Goal: Information Seeking & Learning: Learn about a topic

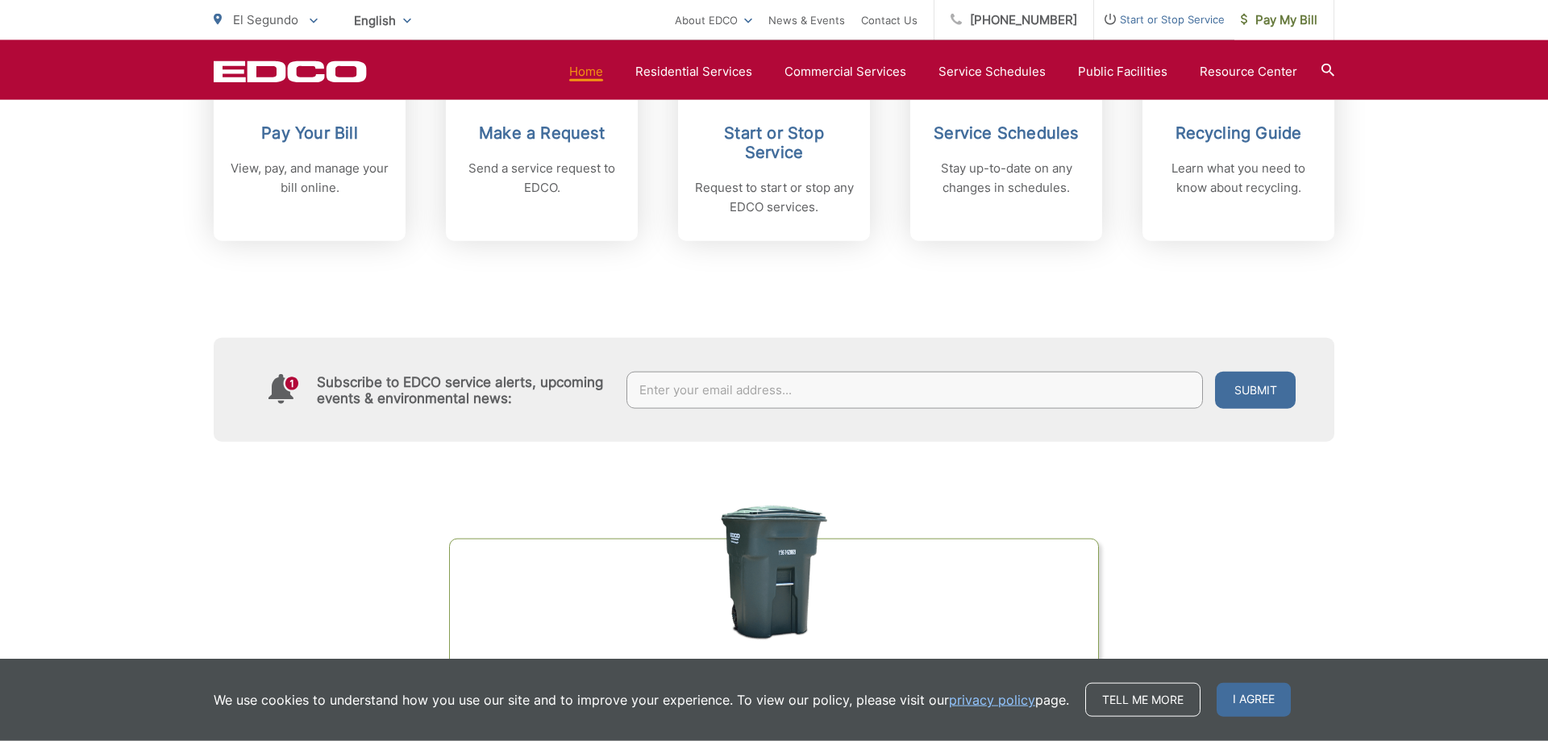
scroll to position [822, 0]
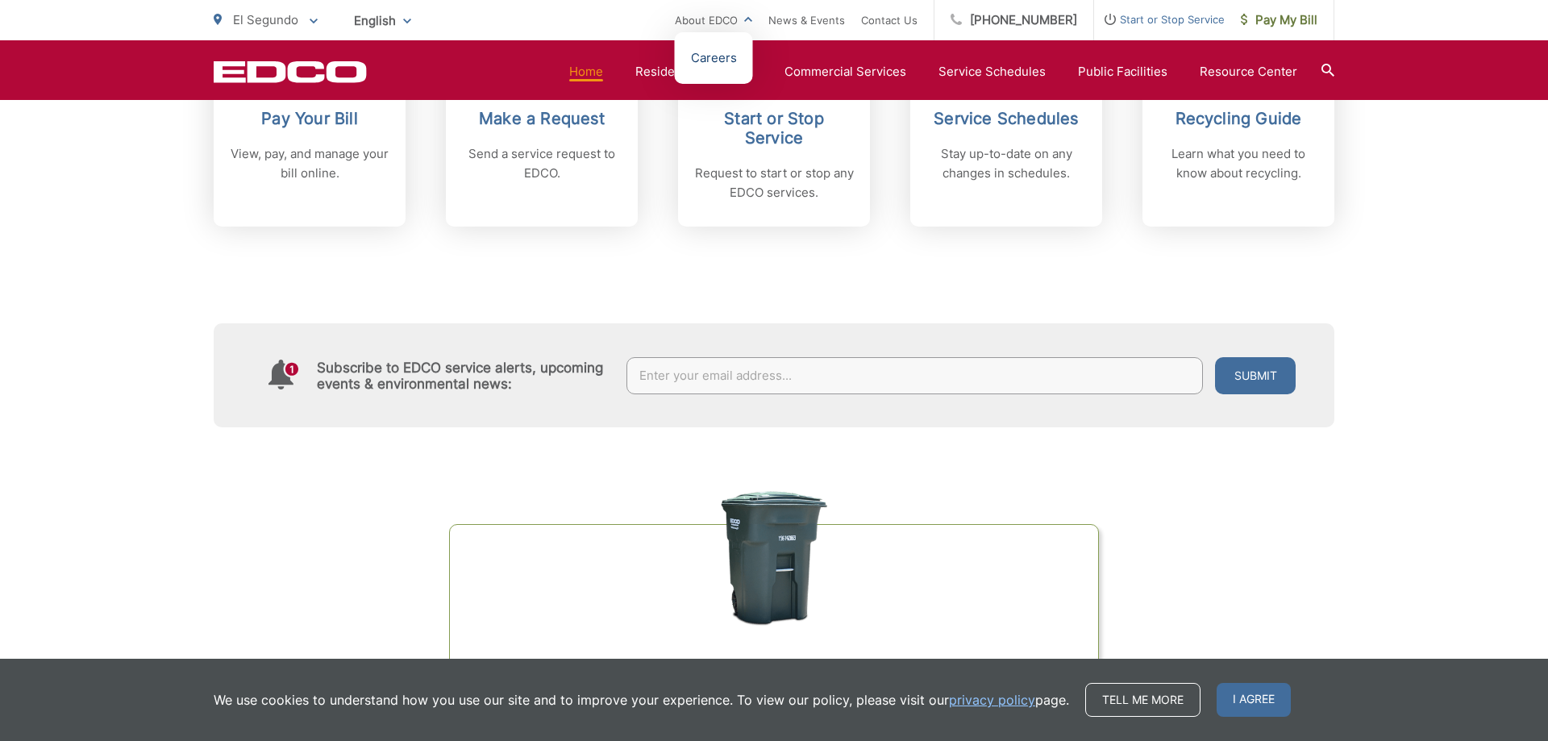
click at [721, 62] on link "Careers" at bounding box center [714, 57] width 46 height 19
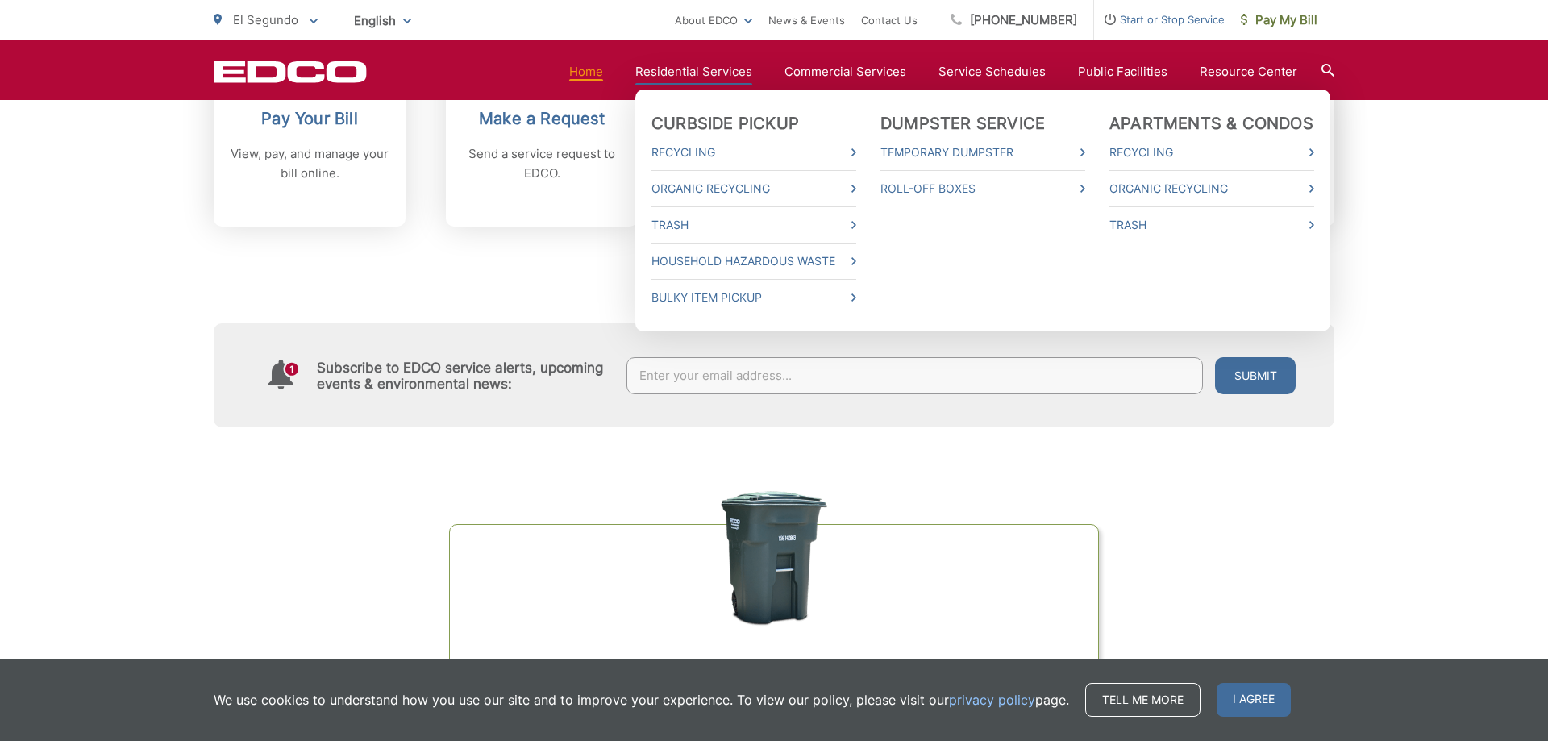
click at [659, 76] on link "Residential Services" at bounding box center [693, 71] width 117 height 19
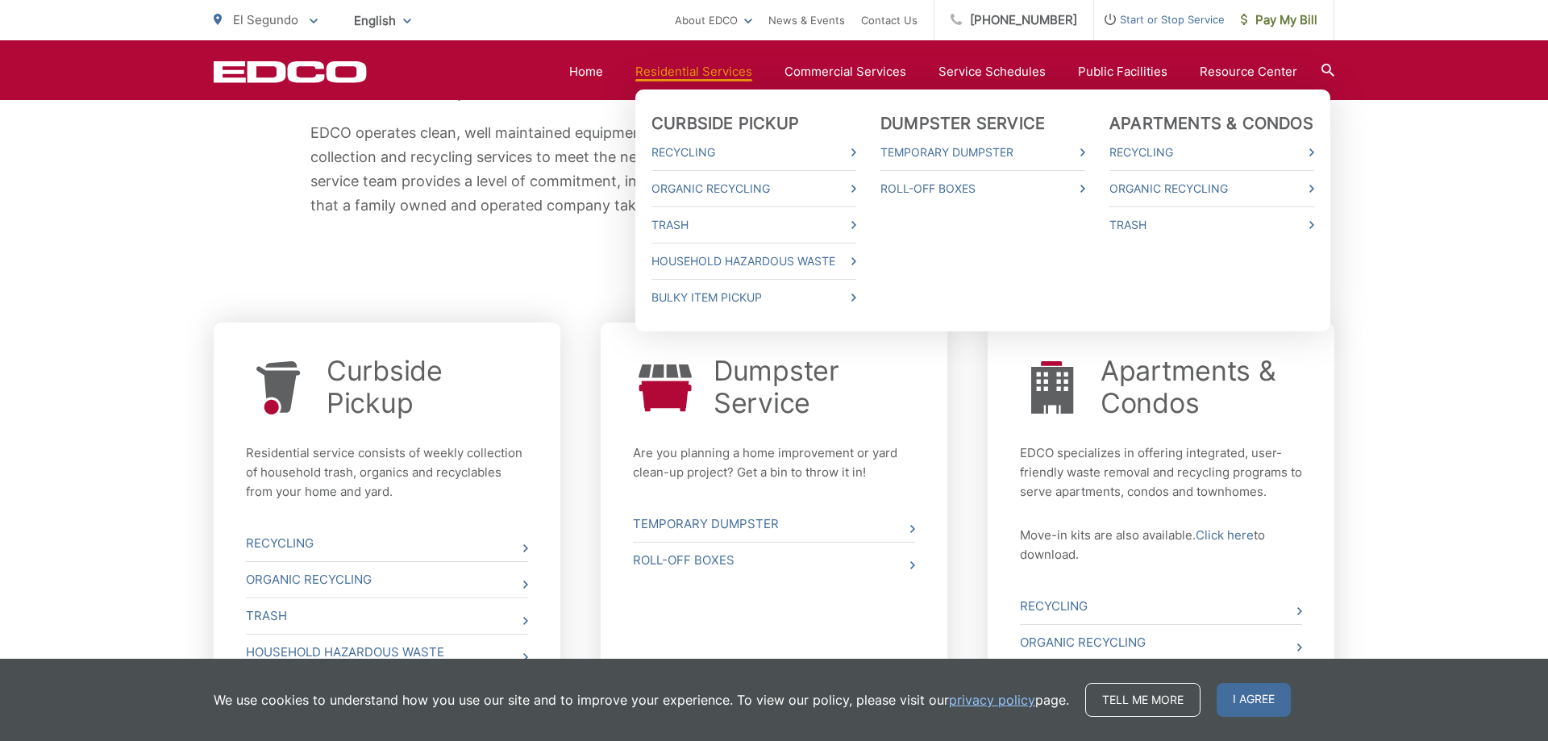
scroll to position [606, 0]
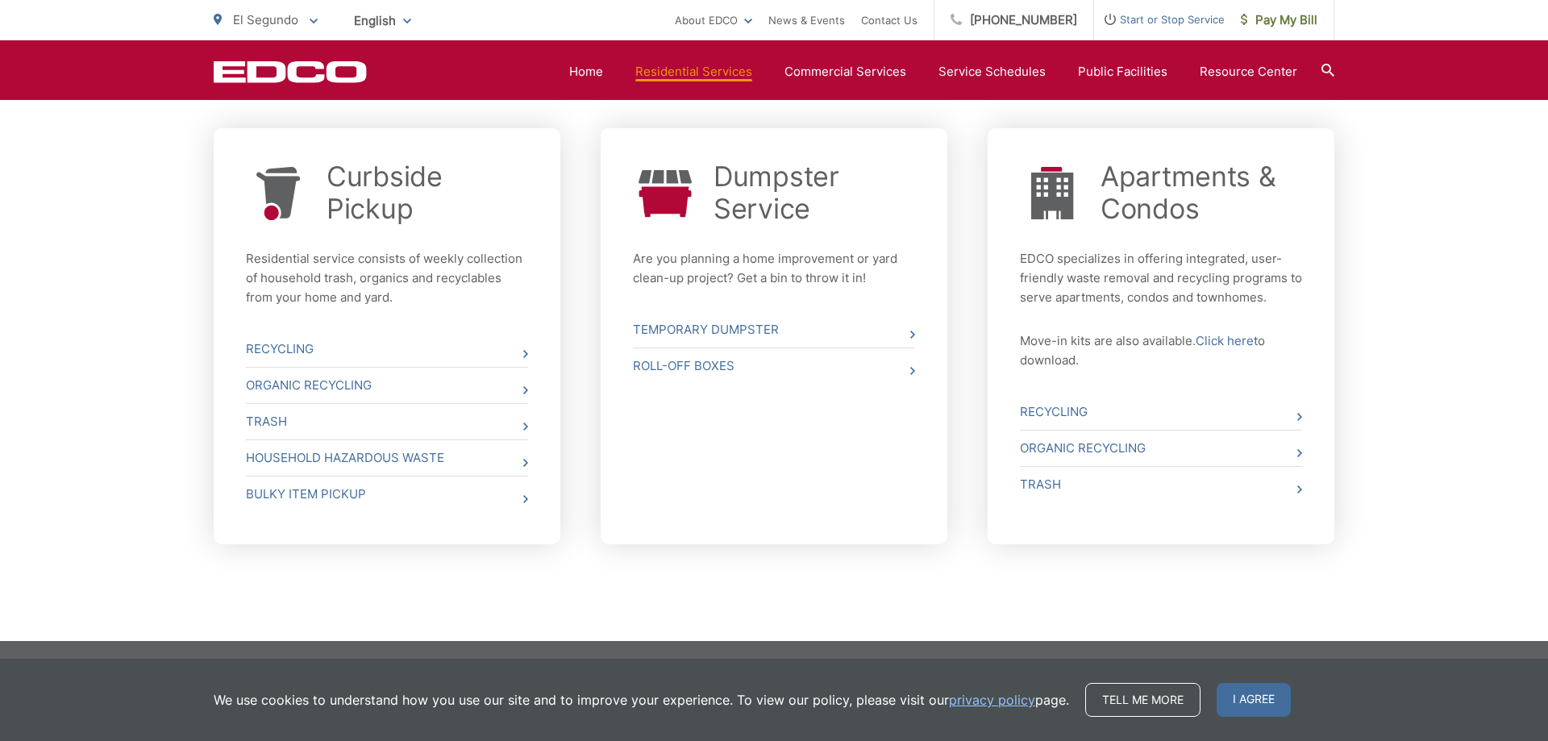
click at [1464, 391] on div "Whether you need curbside pickup, a dumpster, a roll off box or a storage conta…" at bounding box center [774, 179] width 1548 height 924
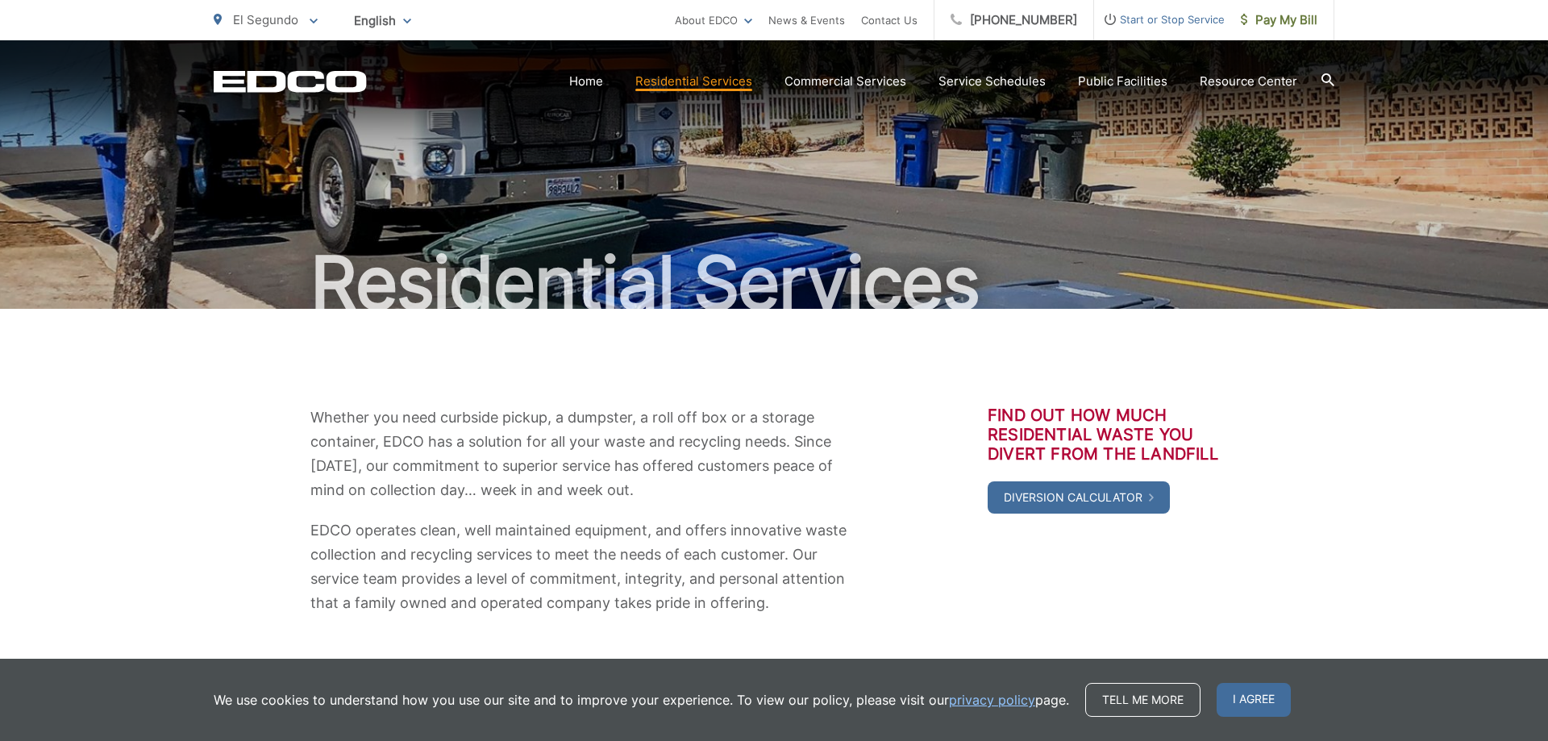
scroll to position [0, 0]
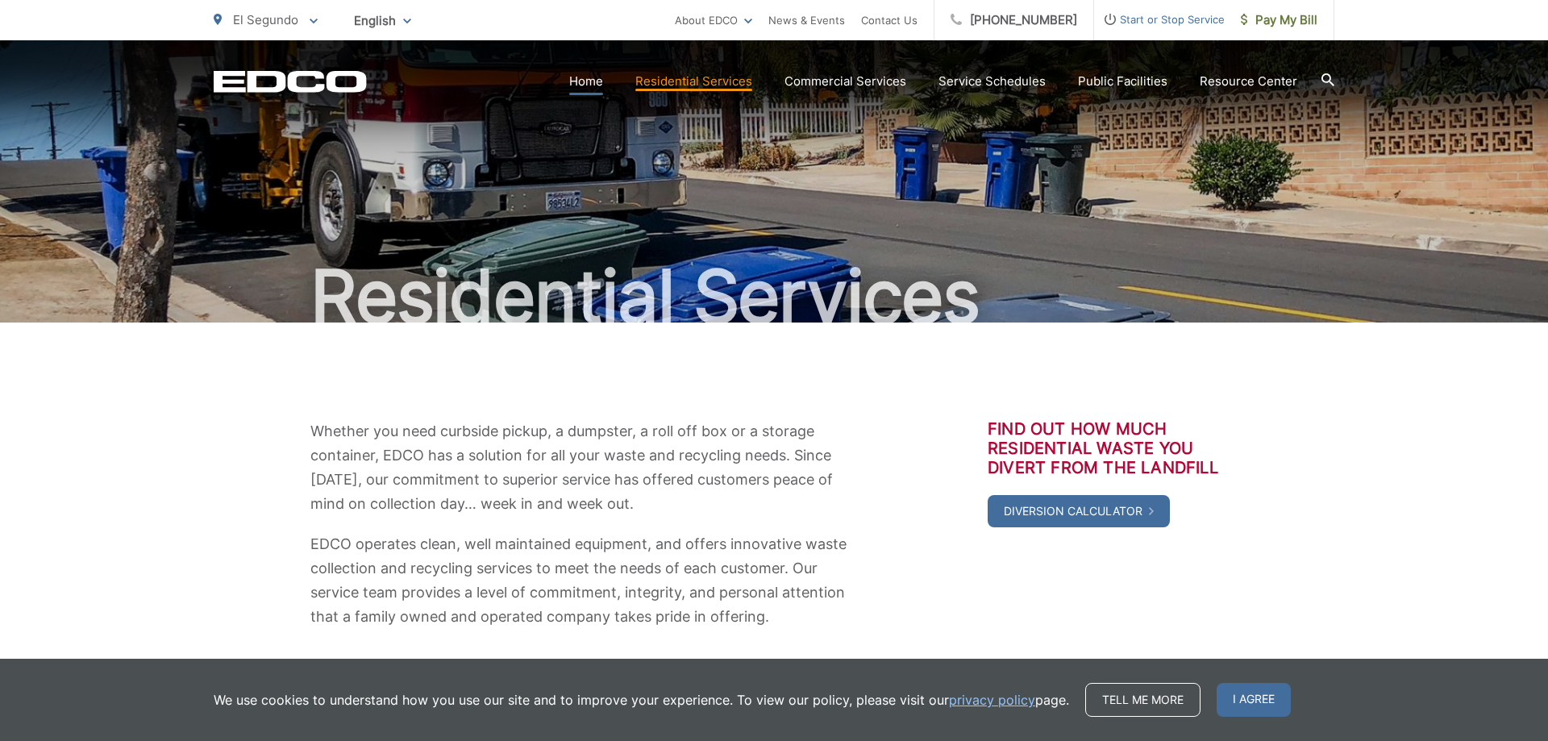
click at [585, 83] on link "Home" at bounding box center [586, 81] width 34 height 19
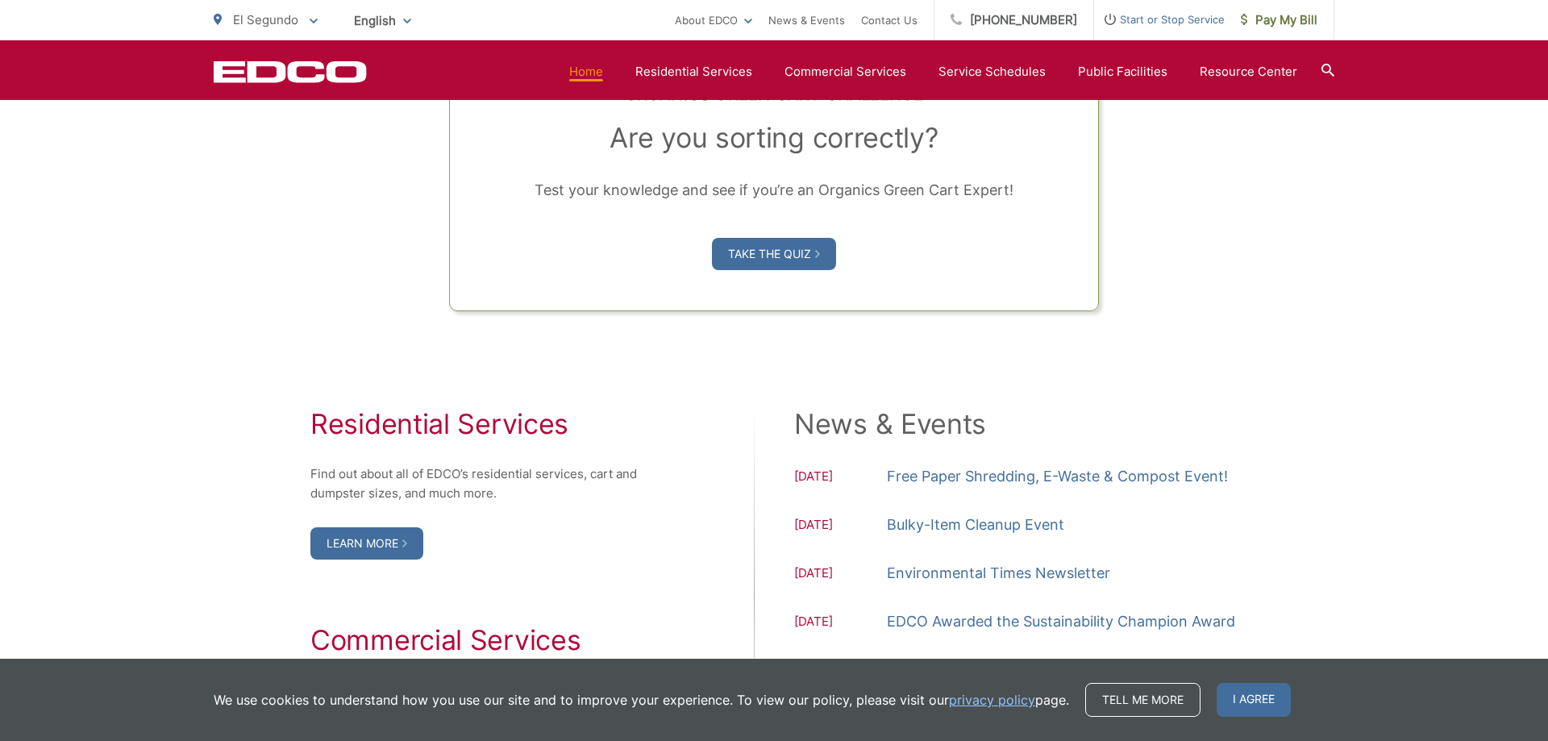
scroll to position [1727, 0]
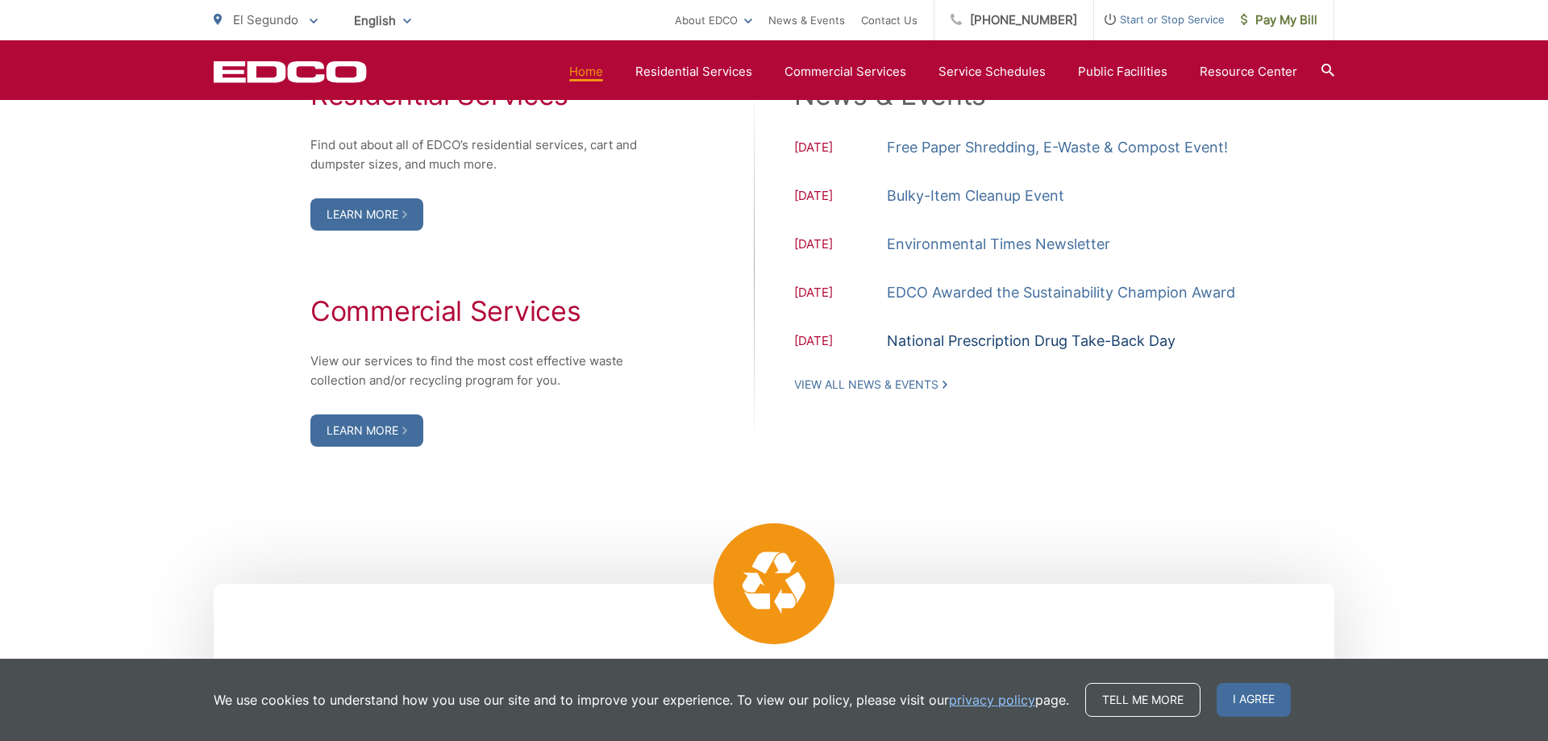
click at [1022, 343] on link "National Prescription Drug Take-Back Day" at bounding box center [1031, 341] width 289 height 24
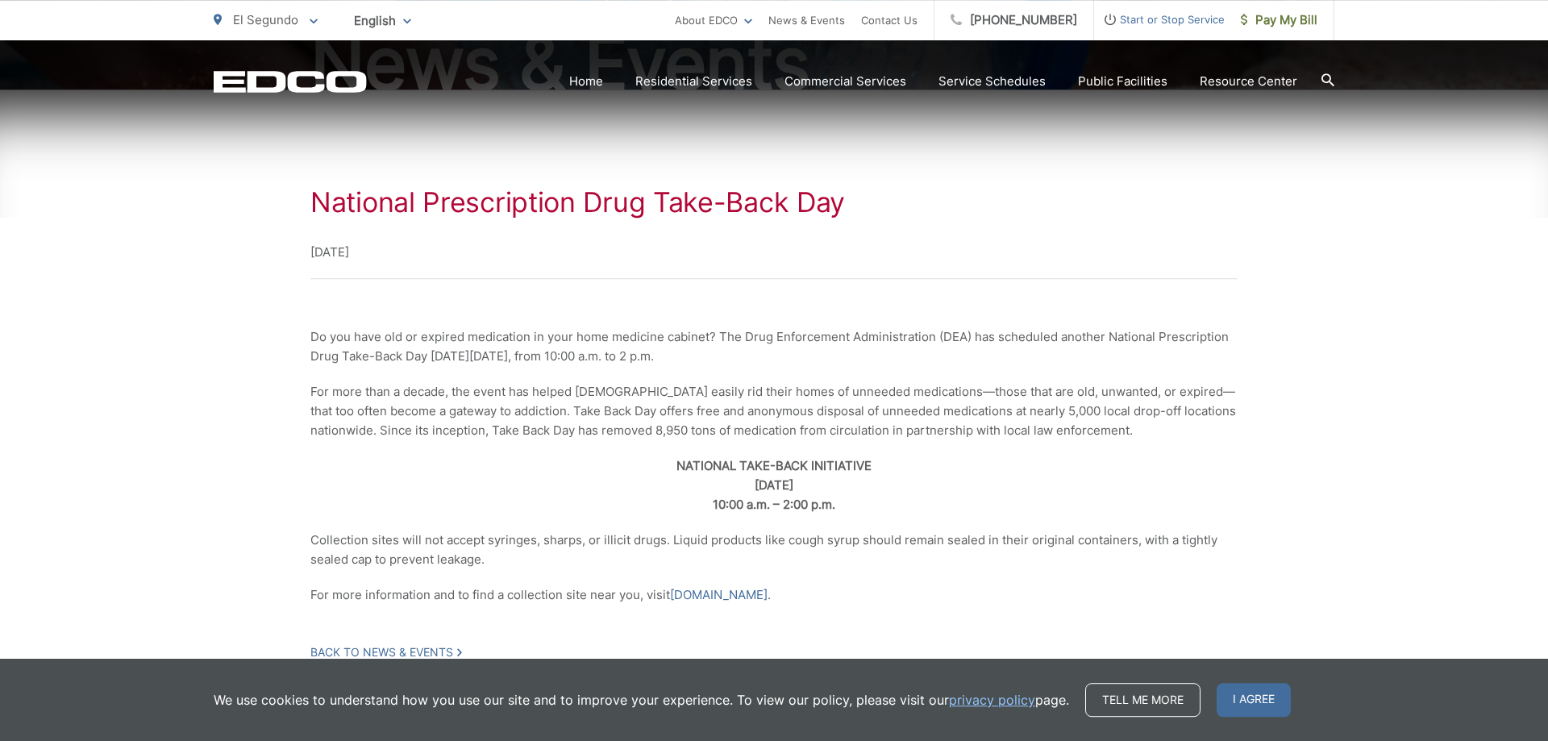
scroll to position [349, 0]
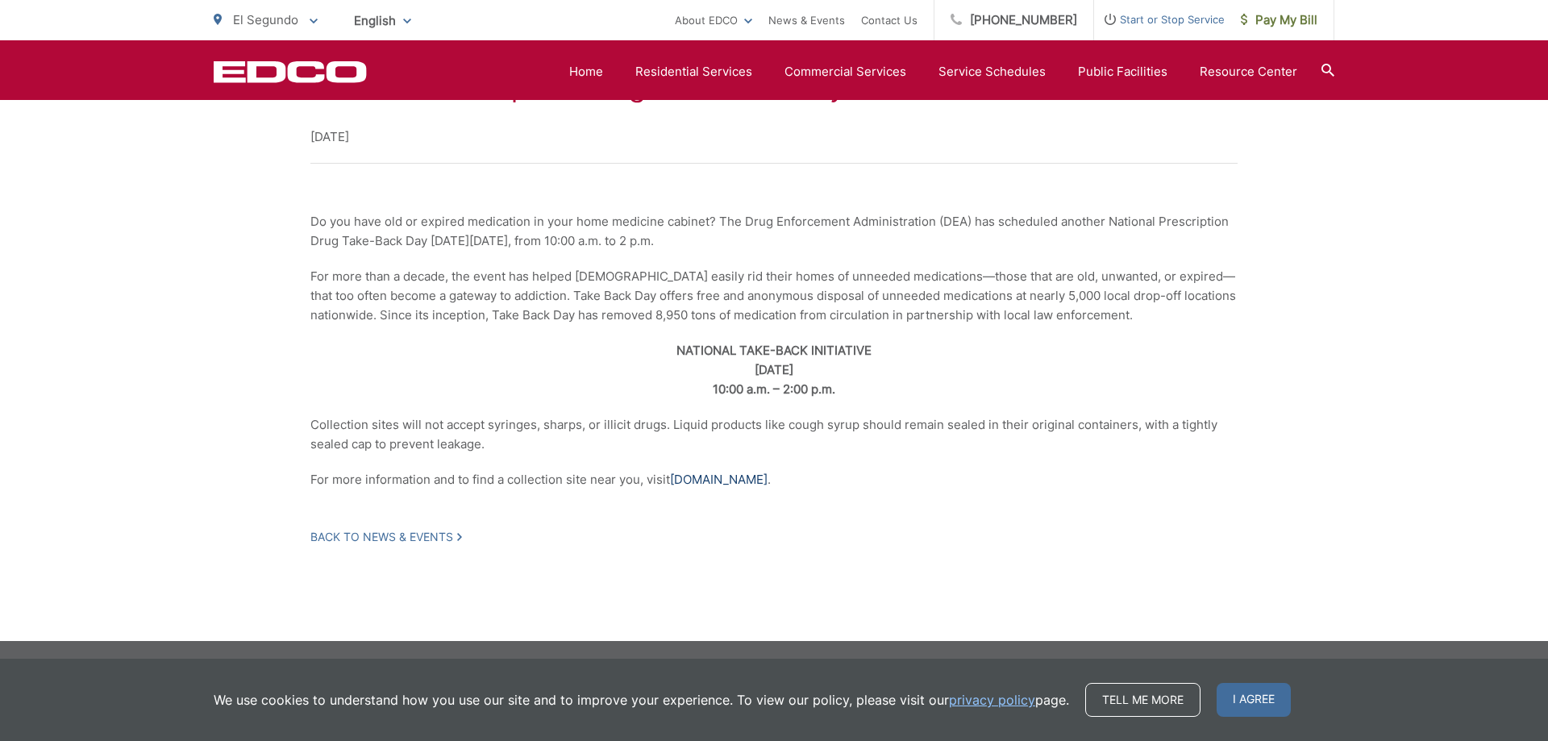
click at [728, 483] on link "DEATakeBack.com" at bounding box center [719, 479] width 98 height 19
